Goal: Task Accomplishment & Management: Use online tool/utility

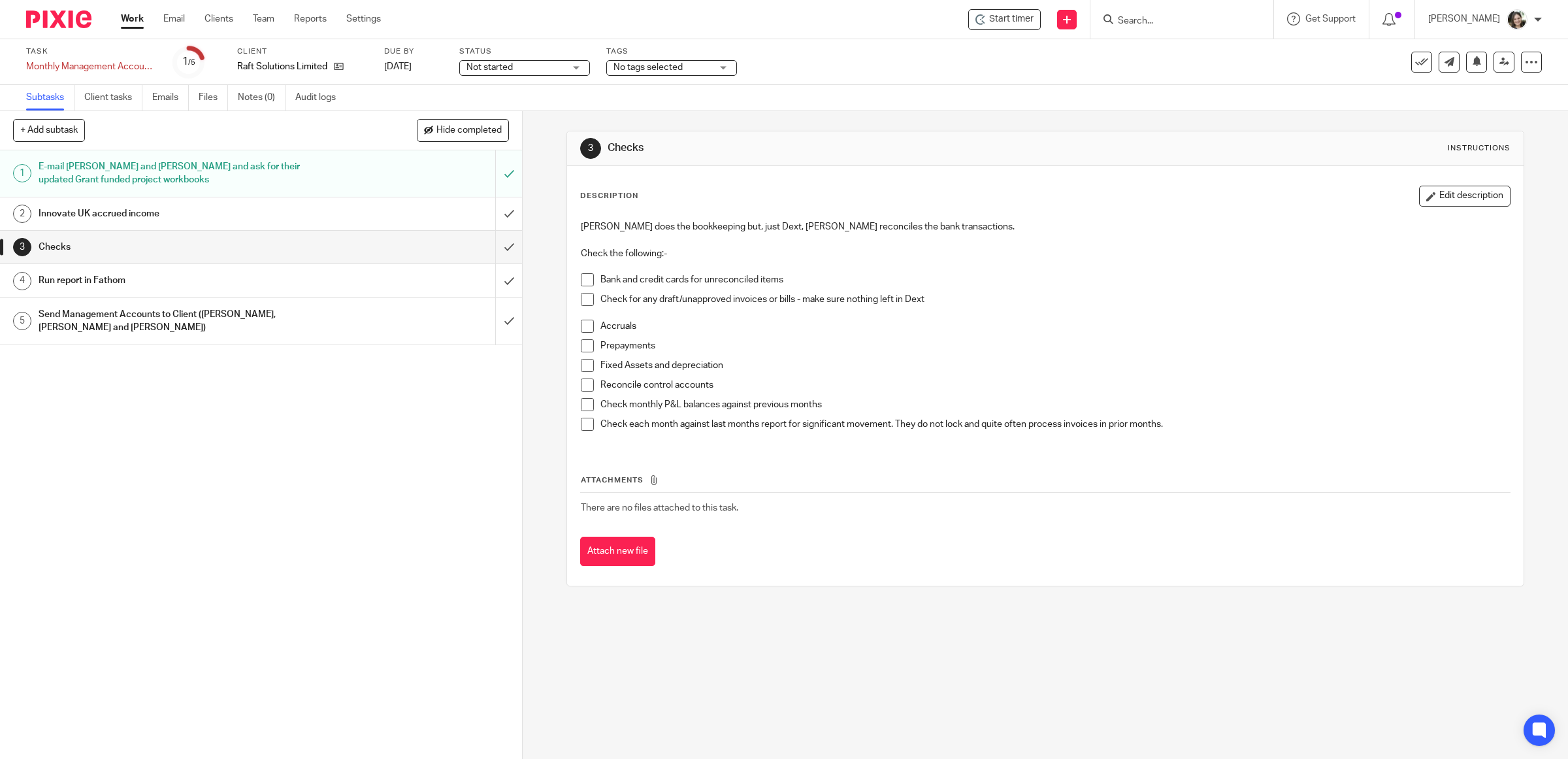
click at [267, 206] on h1 "Innovate UK accrued income" at bounding box center [187, 213] width 296 height 20
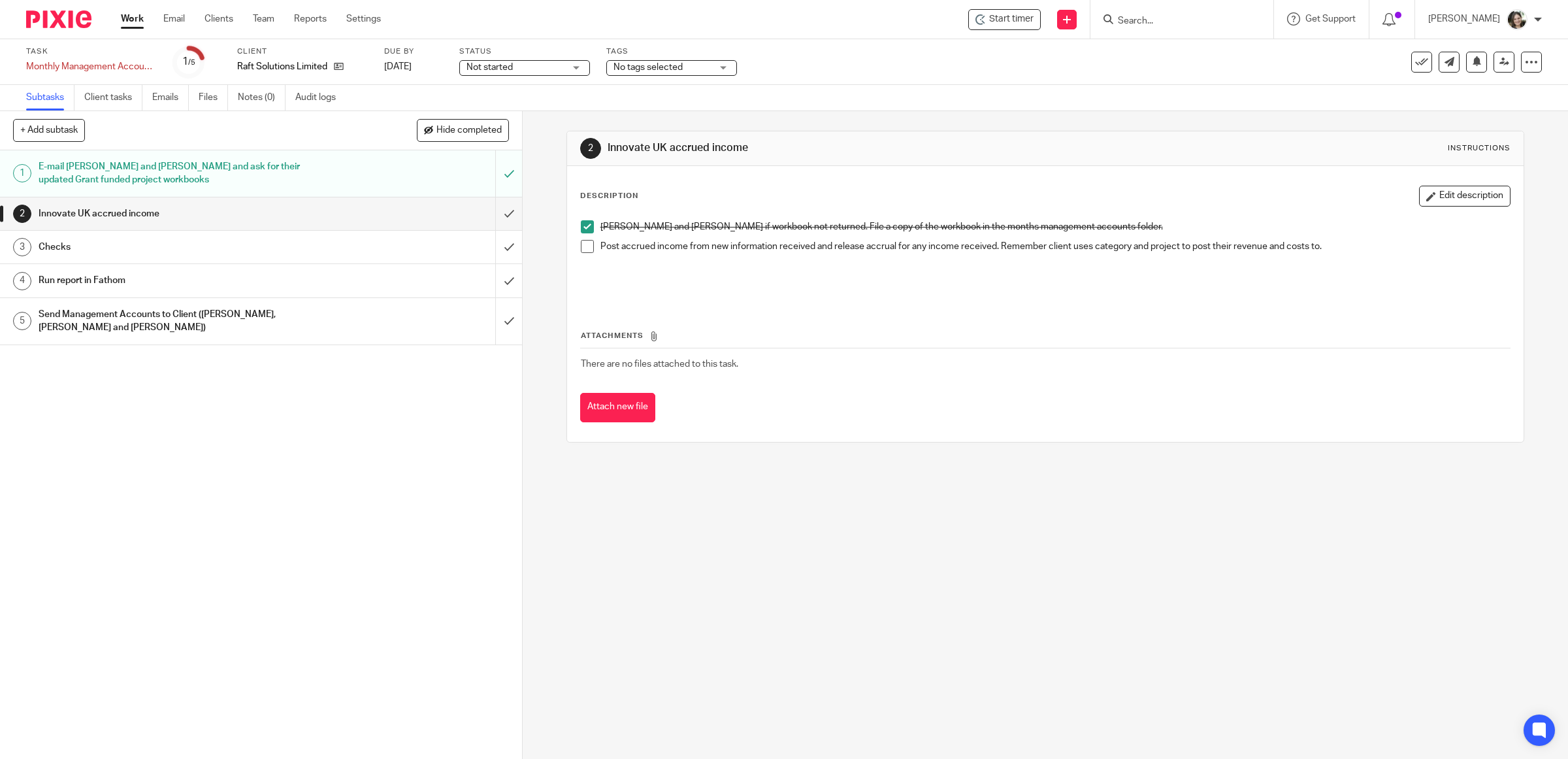
click at [586, 252] on span at bounding box center [588, 246] width 13 height 13
click at [494, 213] on input "submit" at bounding box center [260, 213] width 522 height 33
